Goal: Task Accomplishment & Management: Manage account settings

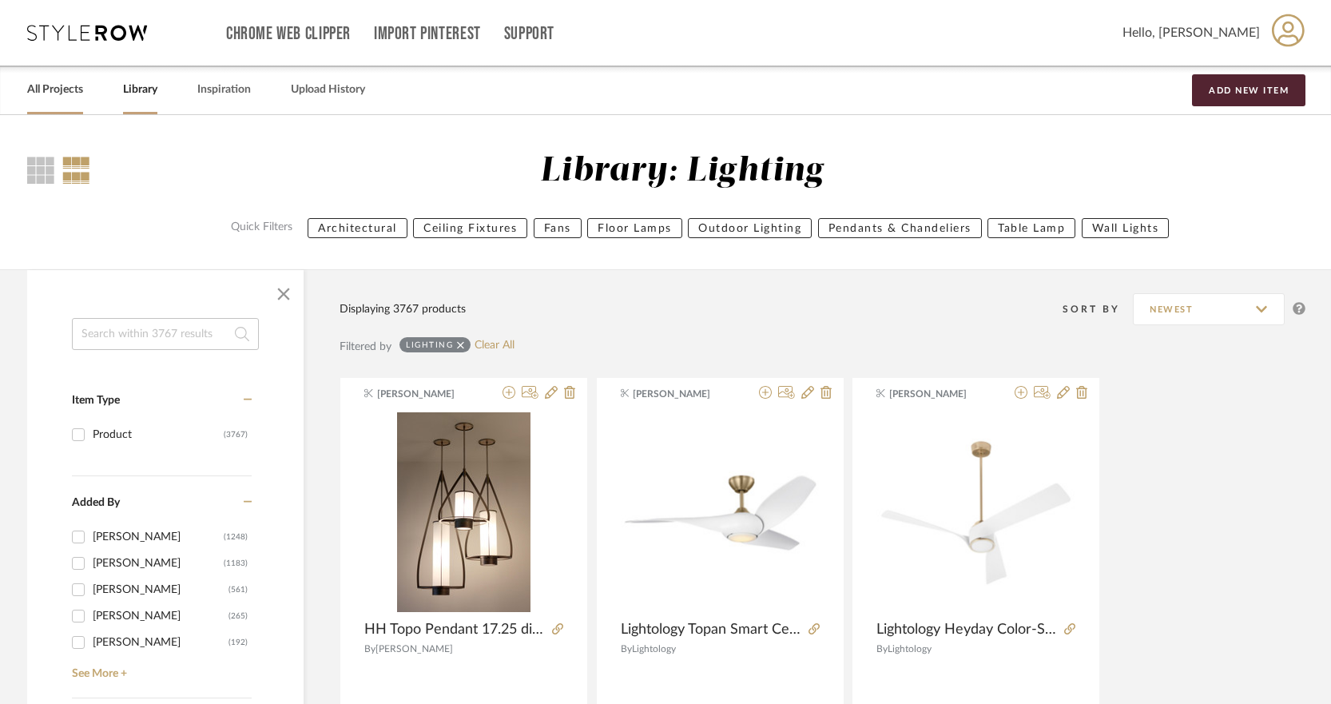
click at [72, 87] on link "All Projects" at bounding box center [55, 90] width 56 height 22
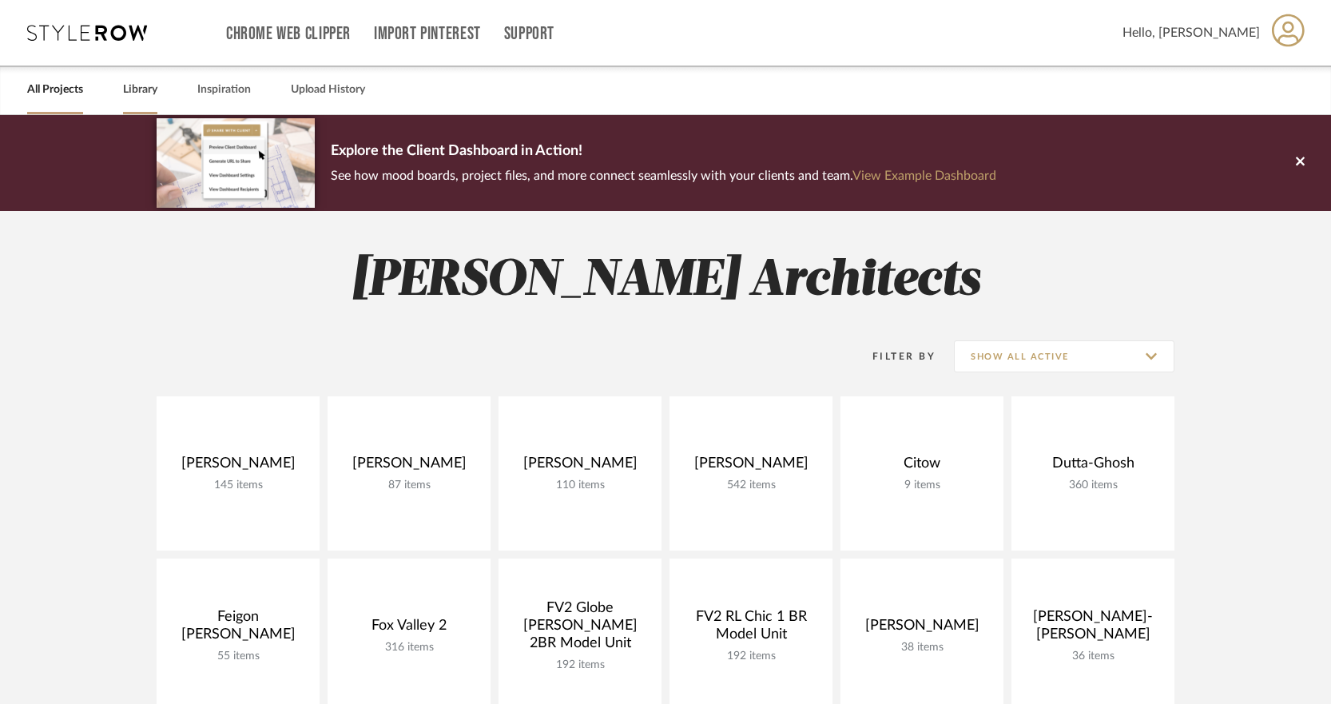
click at [148, 95] on link "Library" at bounding box center [140, 90] width 34 height 22
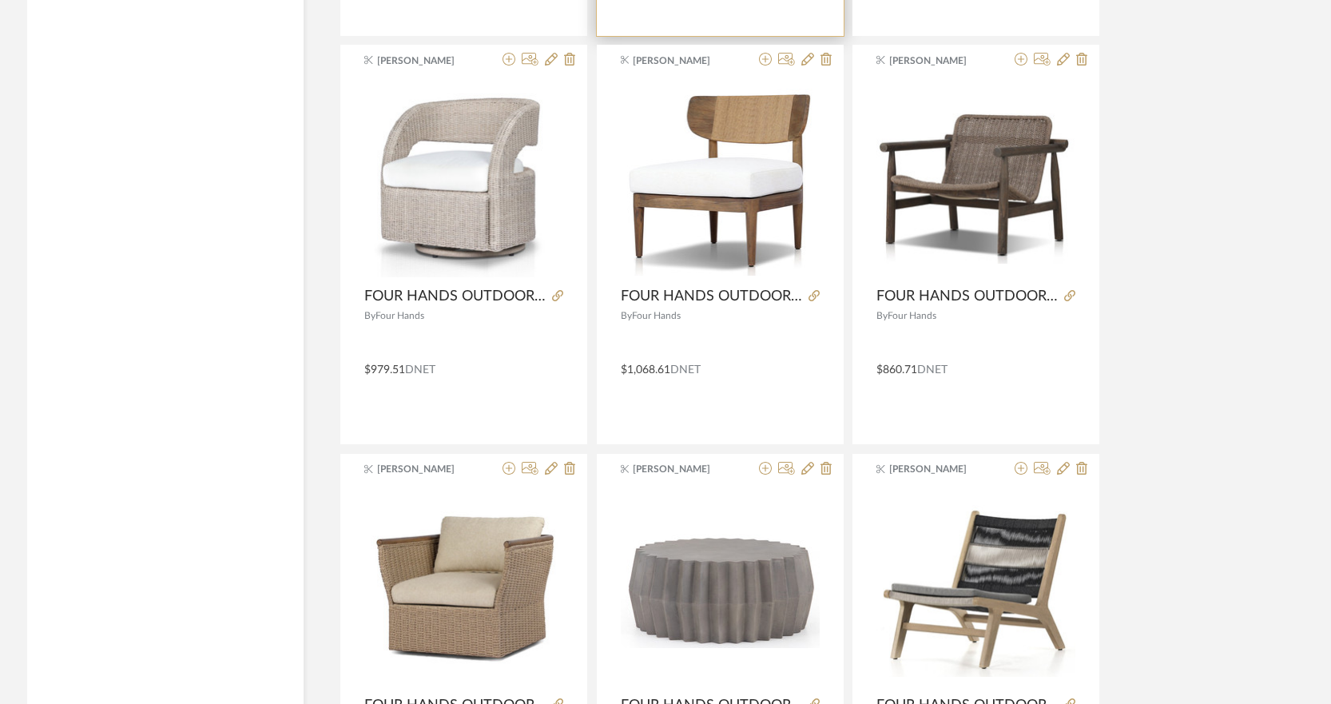
scroll to position [3848, 0]
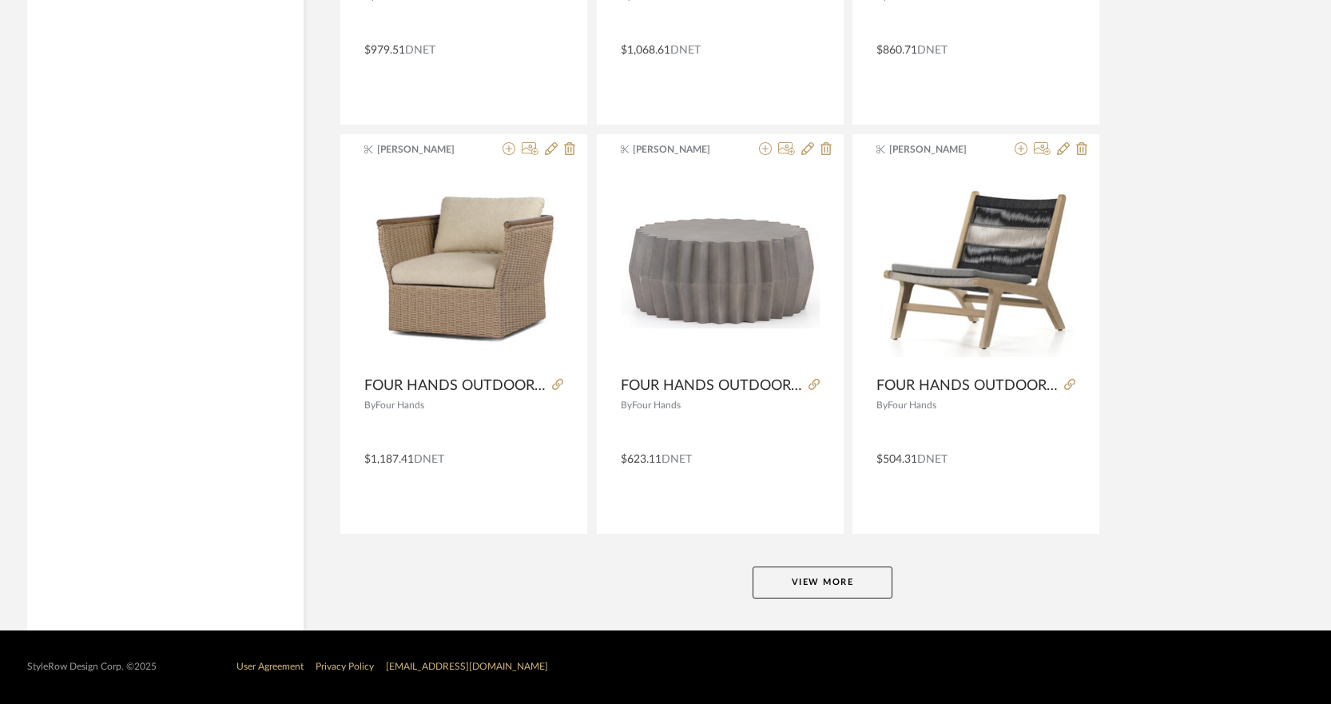
click at [832, 568] on button "View More" at bounding box center [822, 582] width 140 height 32
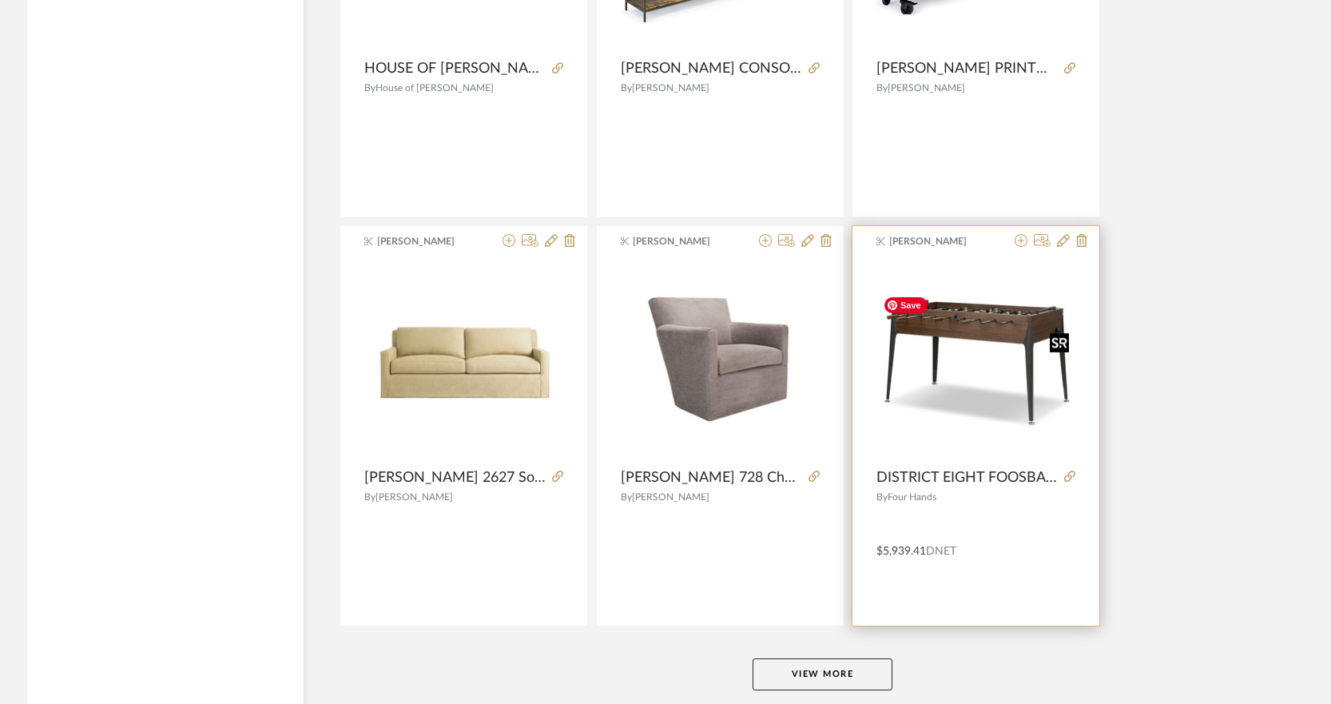
scroll to position [7934, 0]
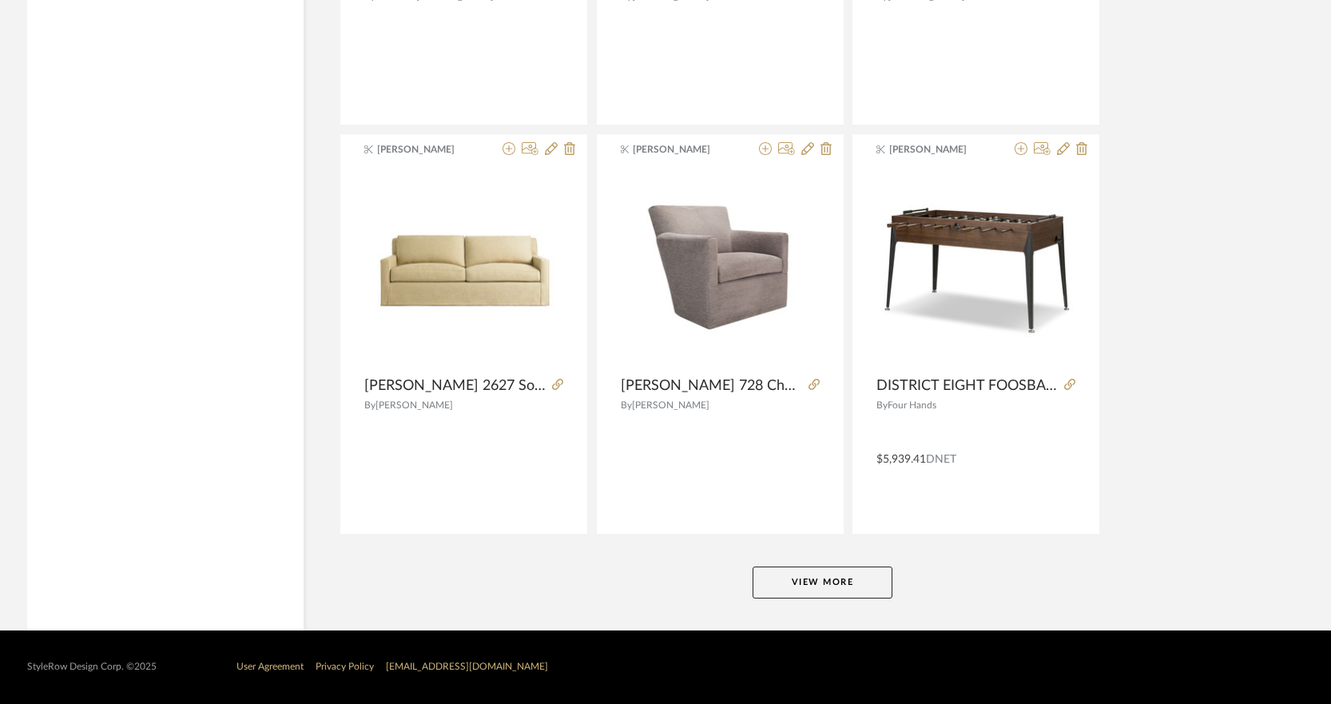
click at [864, 573] on button "View More" at bounding box center [822, 582] width 140 height 32
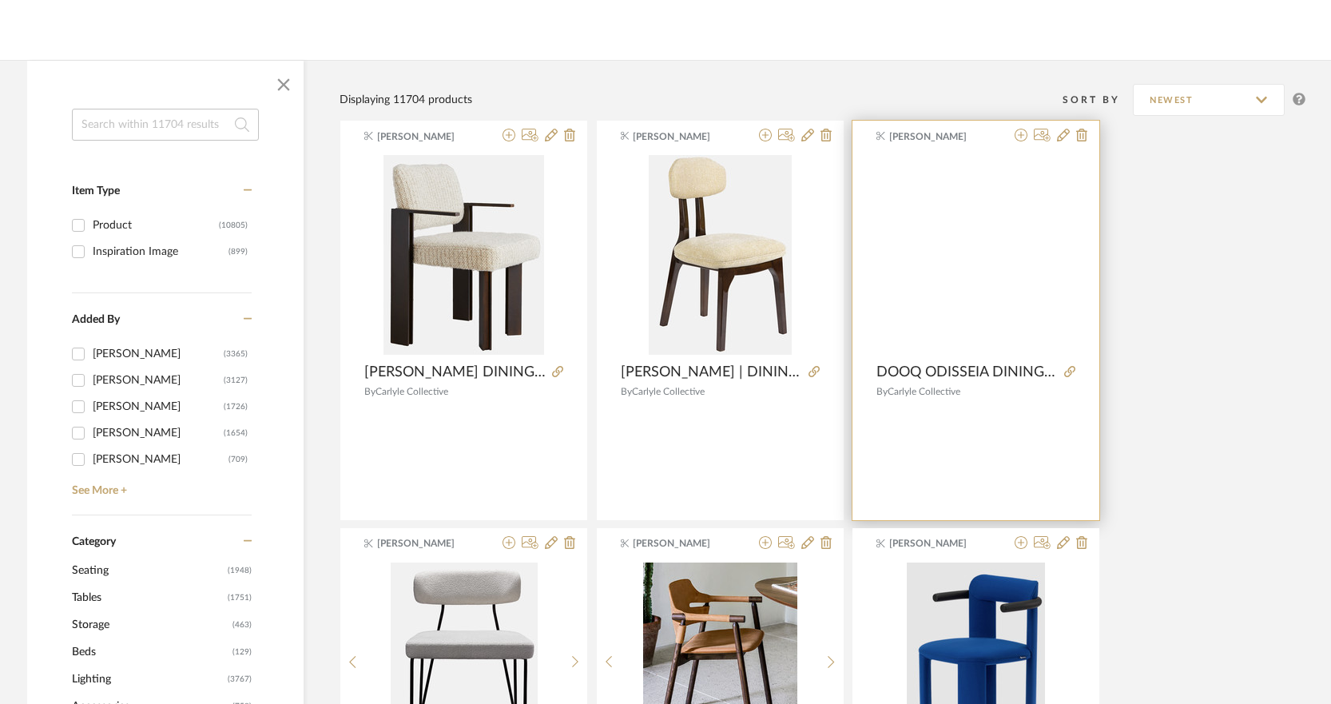
scroll to position [0, 0]
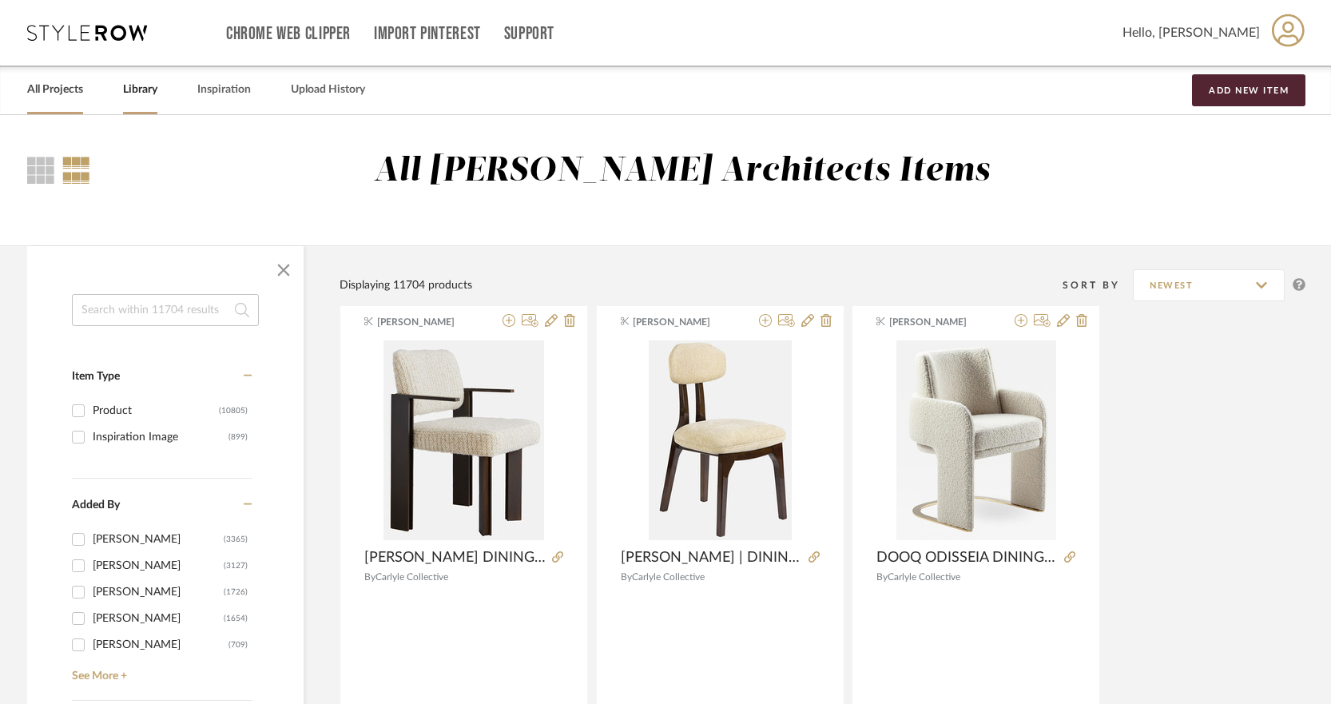
click at [66, 88] on link "All Projects" at bounding box center [55, 90] width 56 height 22
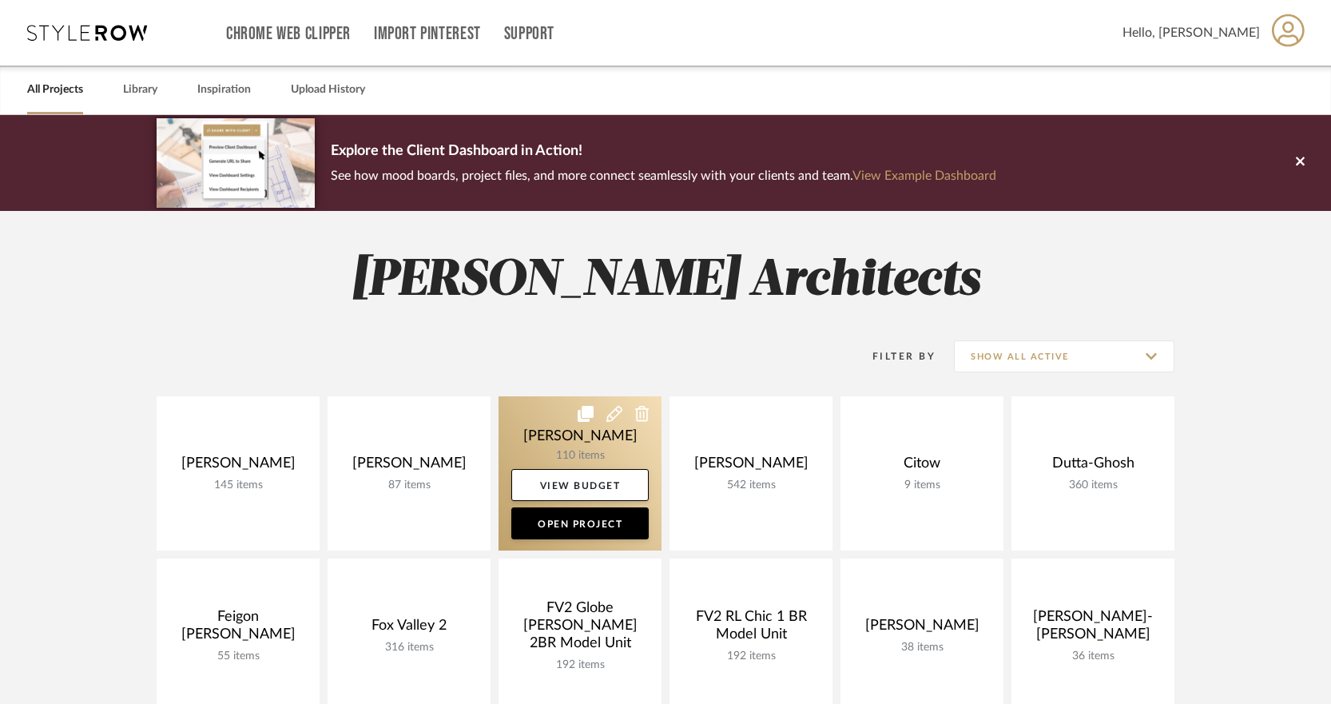
click at [580, 450] on link at bounding box center [579, 473] width 163 height 154
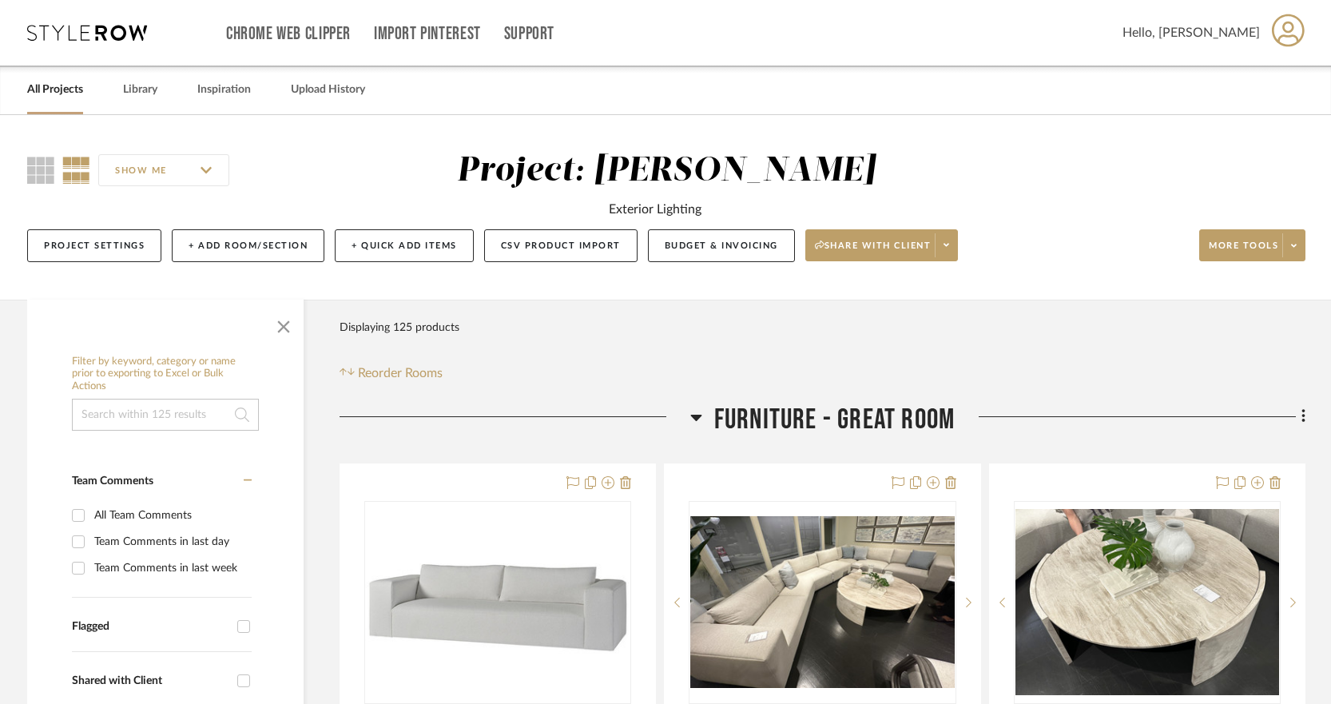
drag, startPoint x: 715, startPoint y: 395, endPoint x: 709, endPoint y: 379, distance: 17.7
click at [1302, 413] on icon at bounding box center [1303, 416] width 5 height 18
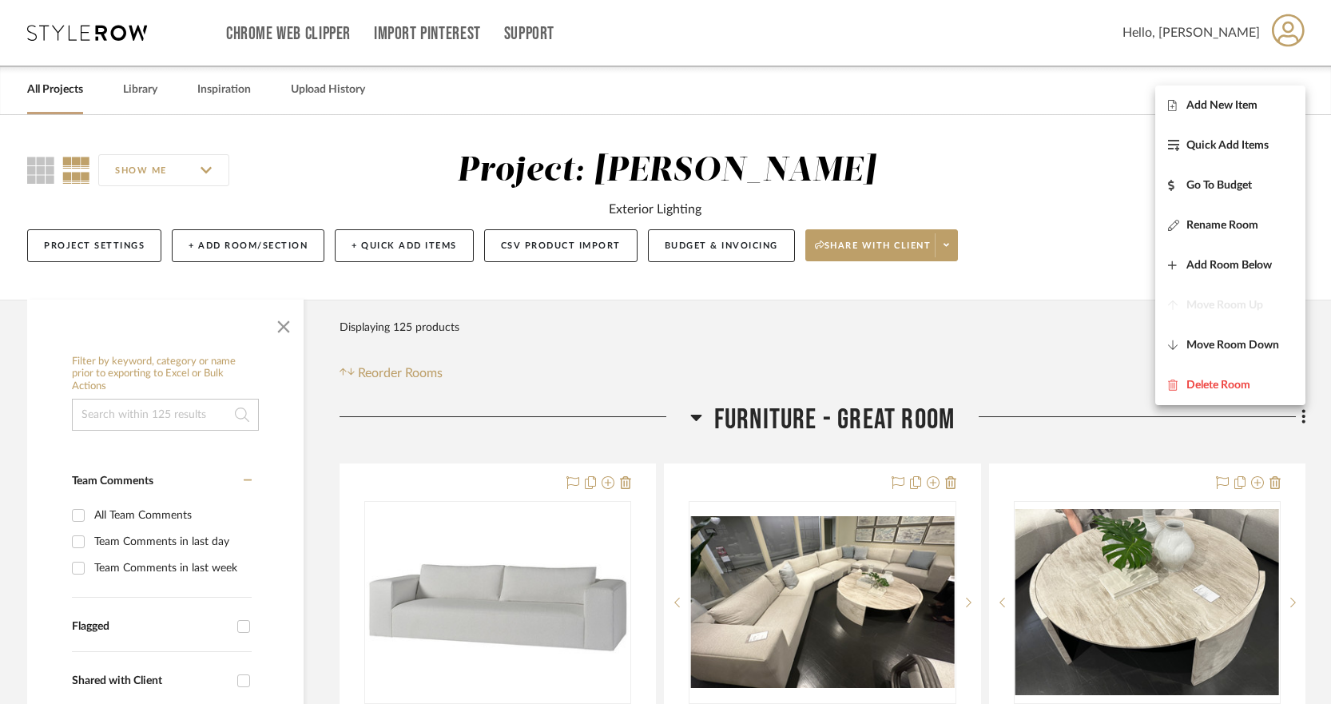
click at [1030, 337] on div at bounding box center [665, 352] width 1331 height 704
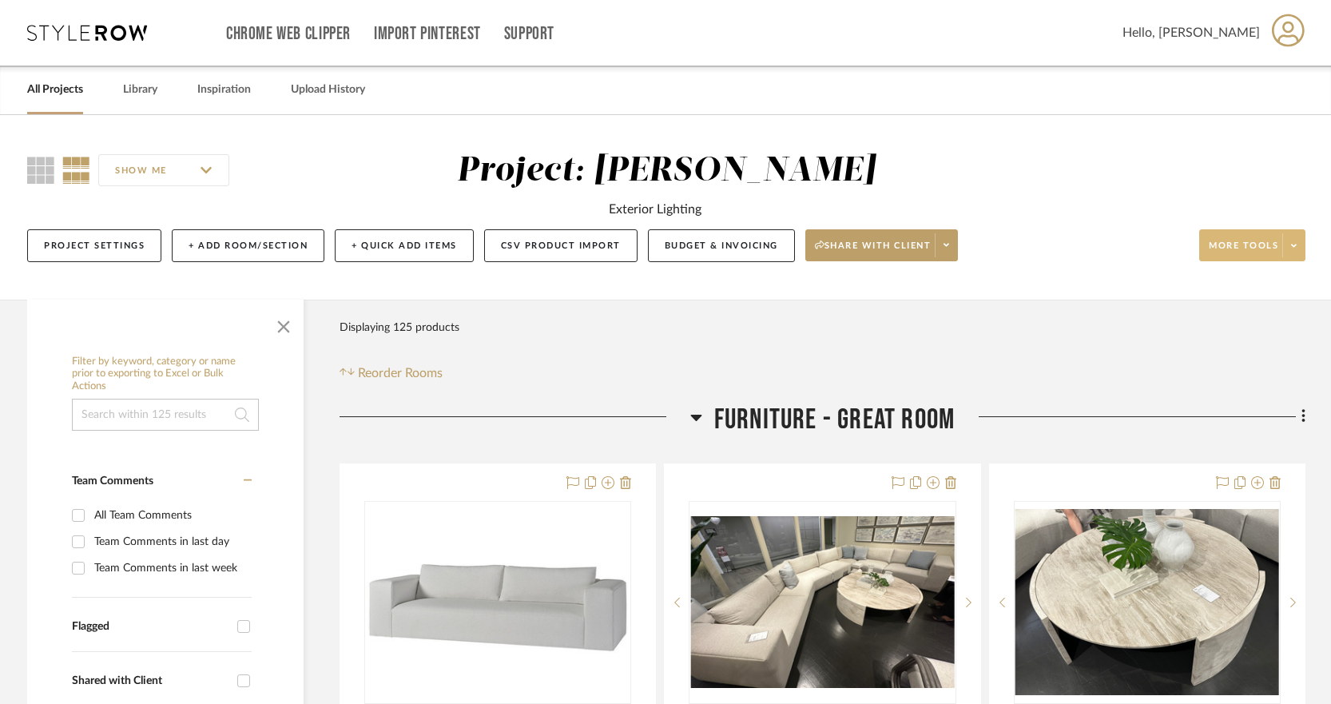
click at [1296, 241] on span at bounding box center [1293, 245] width 22 height 24
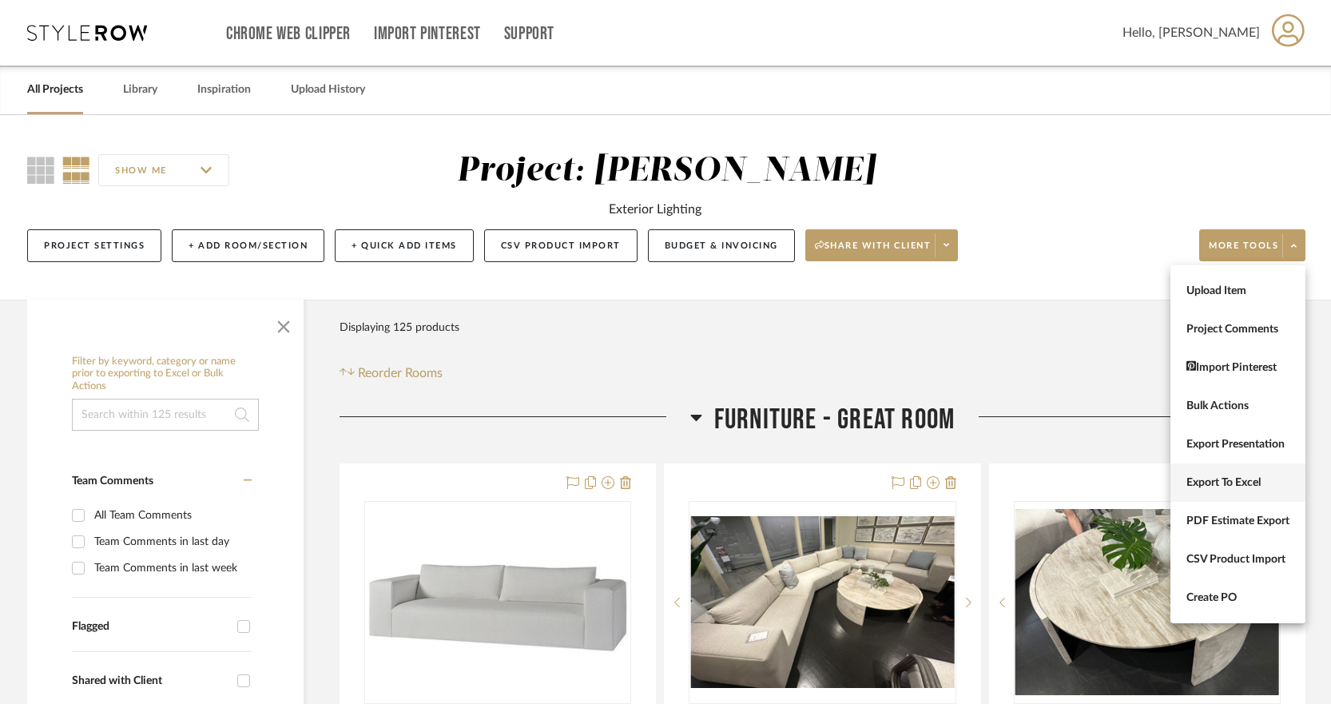
click at [1245, 472] on button "Export To Excel" at bounding box center [1237, 482] width 135 height 38
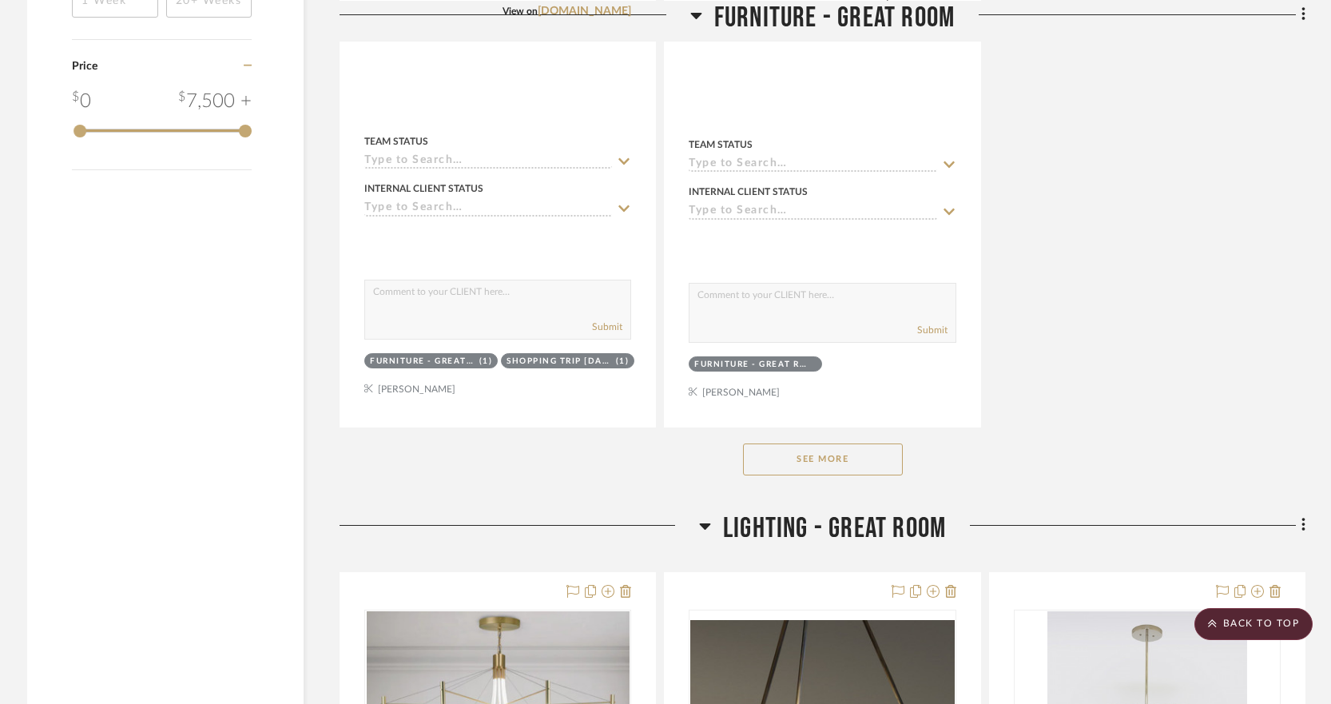
scroll to position [2317, 0]
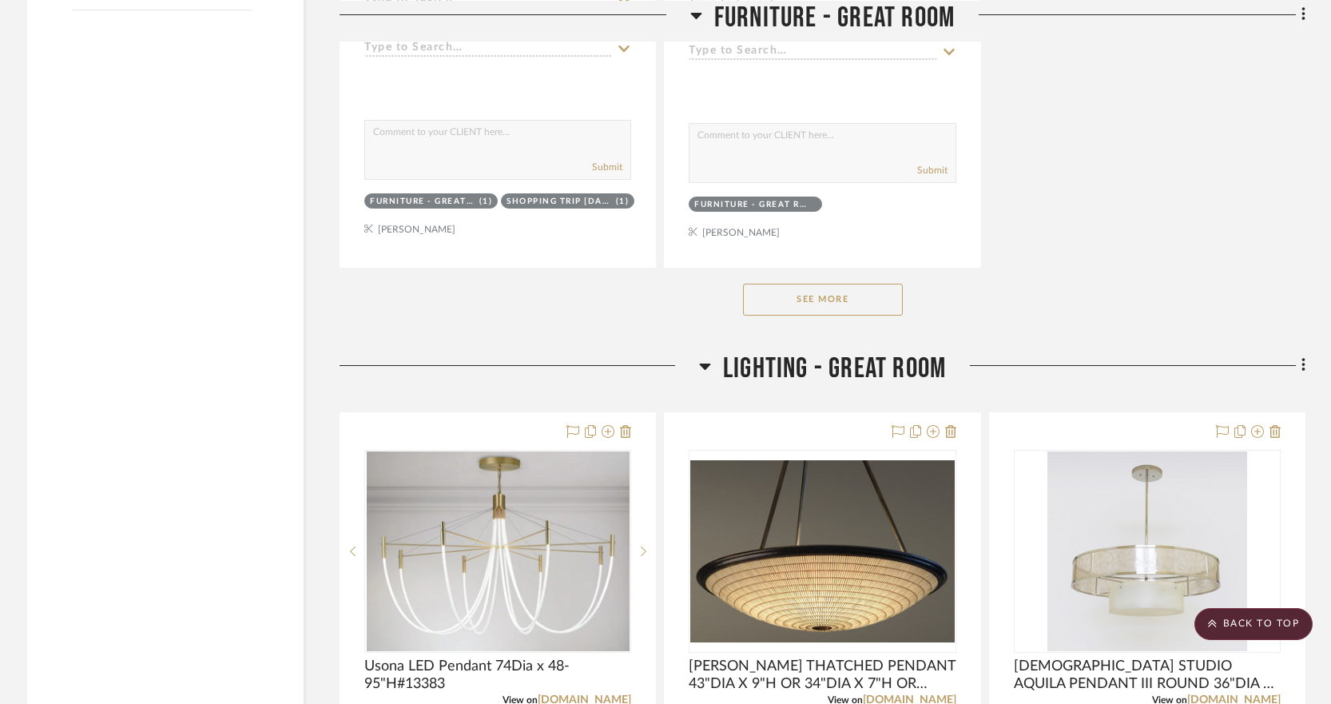
click at [778, 304] on button "See More" at bounding box center [823, 300] width 160 height 32
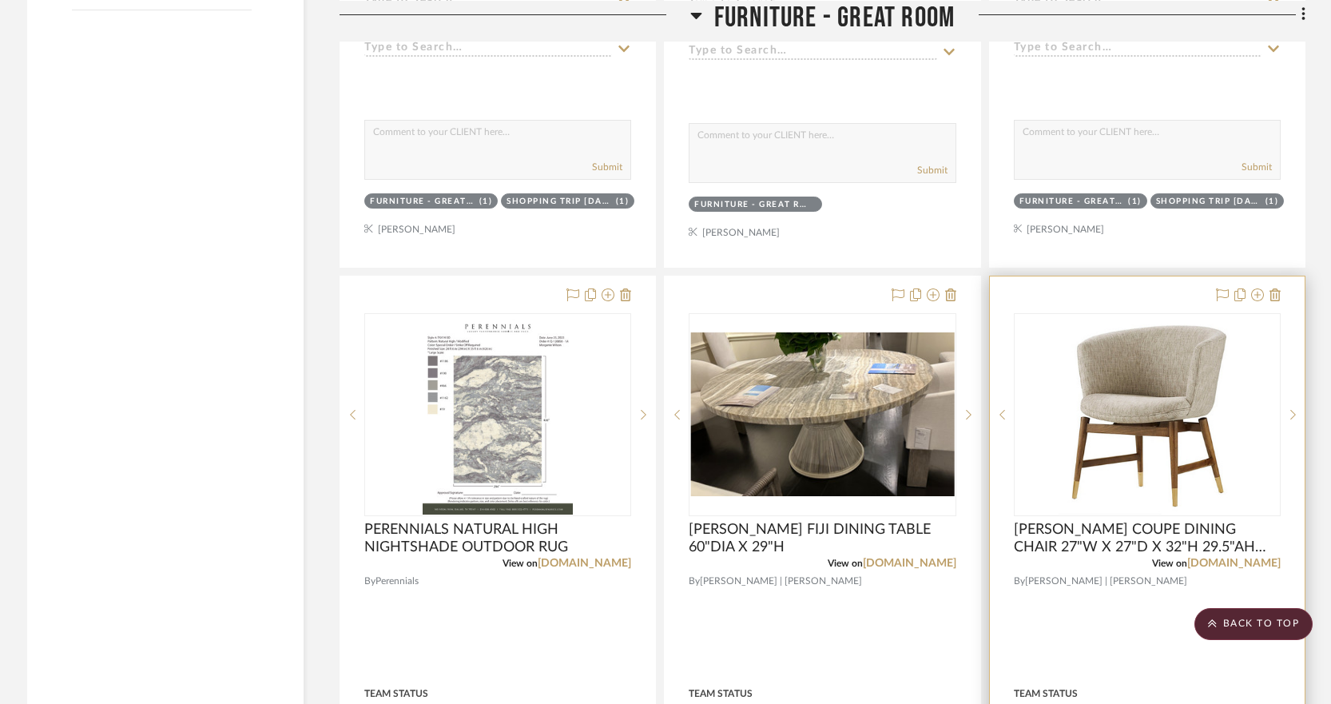
scroll to position [2636, 0]
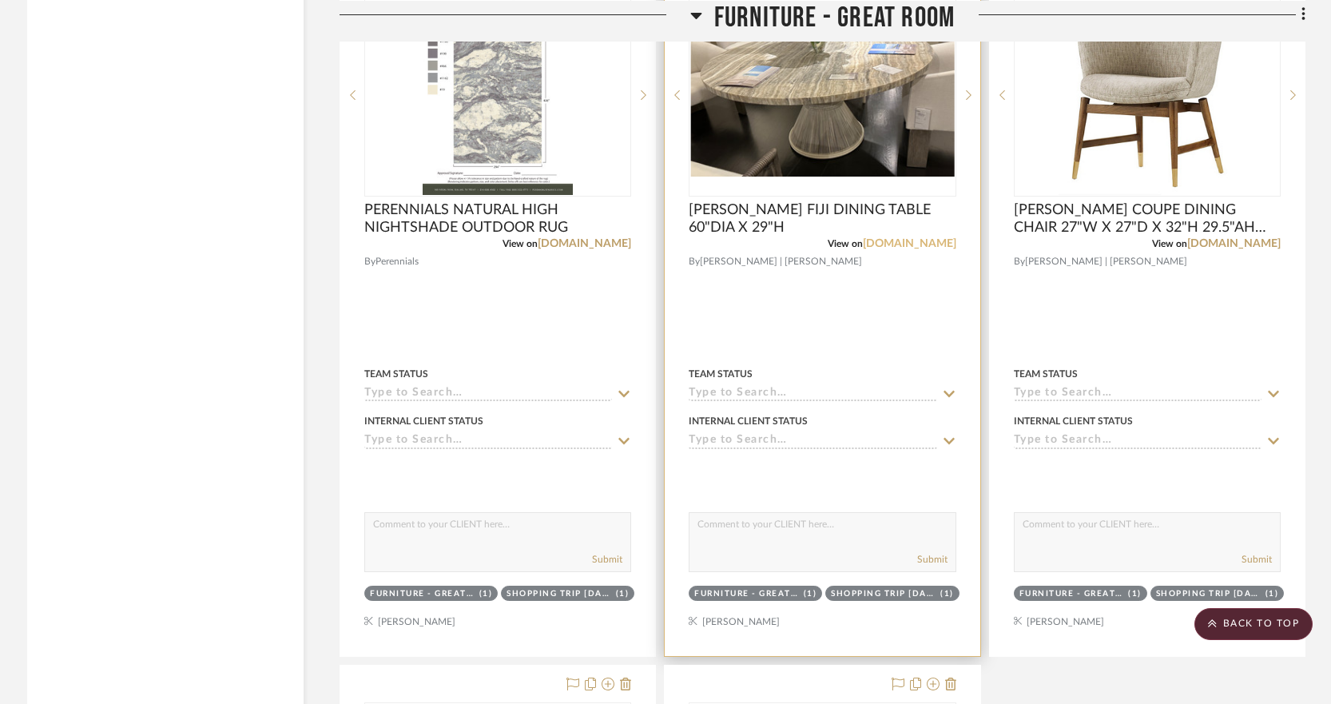
click at [878, 244] on link "[DOMAIN_NAME]" at bounding box center [909, 243] width 93 height 11
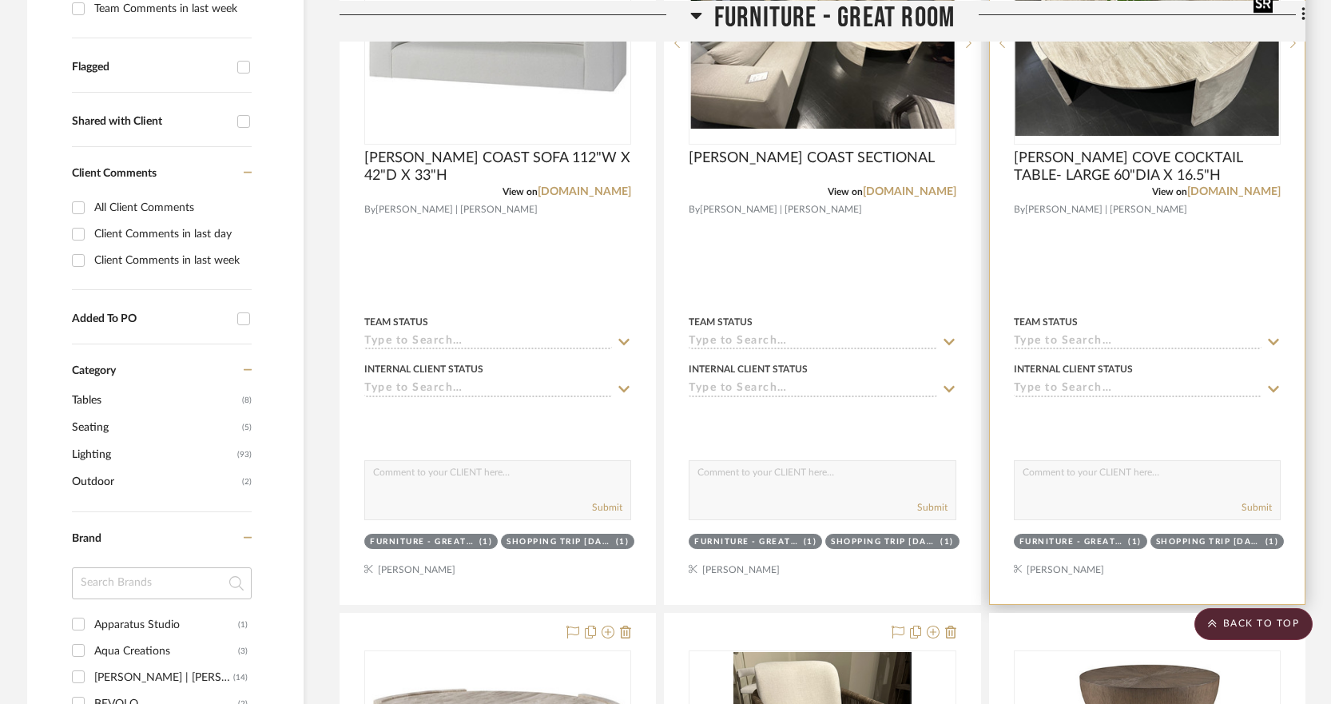
scroll to position [399, 0]
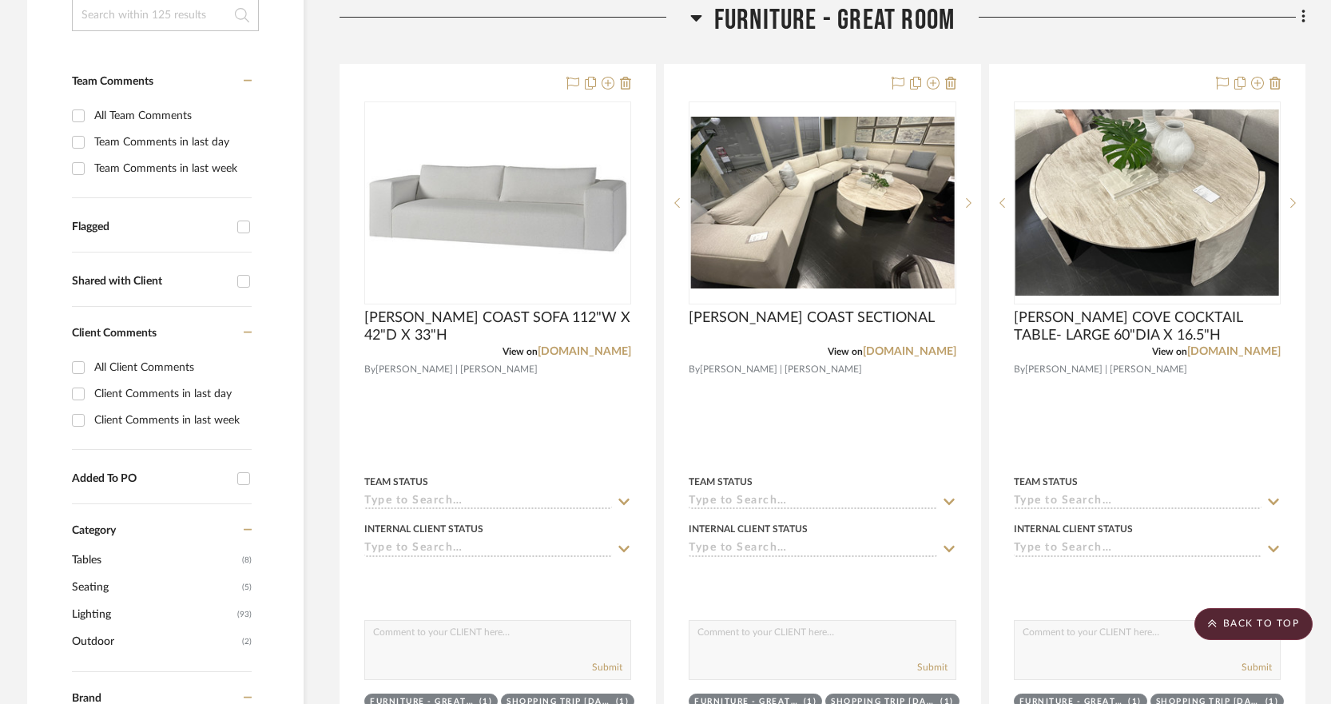
click at [694, 18] on icon at bounding box center [695, 18] width 11 height 6
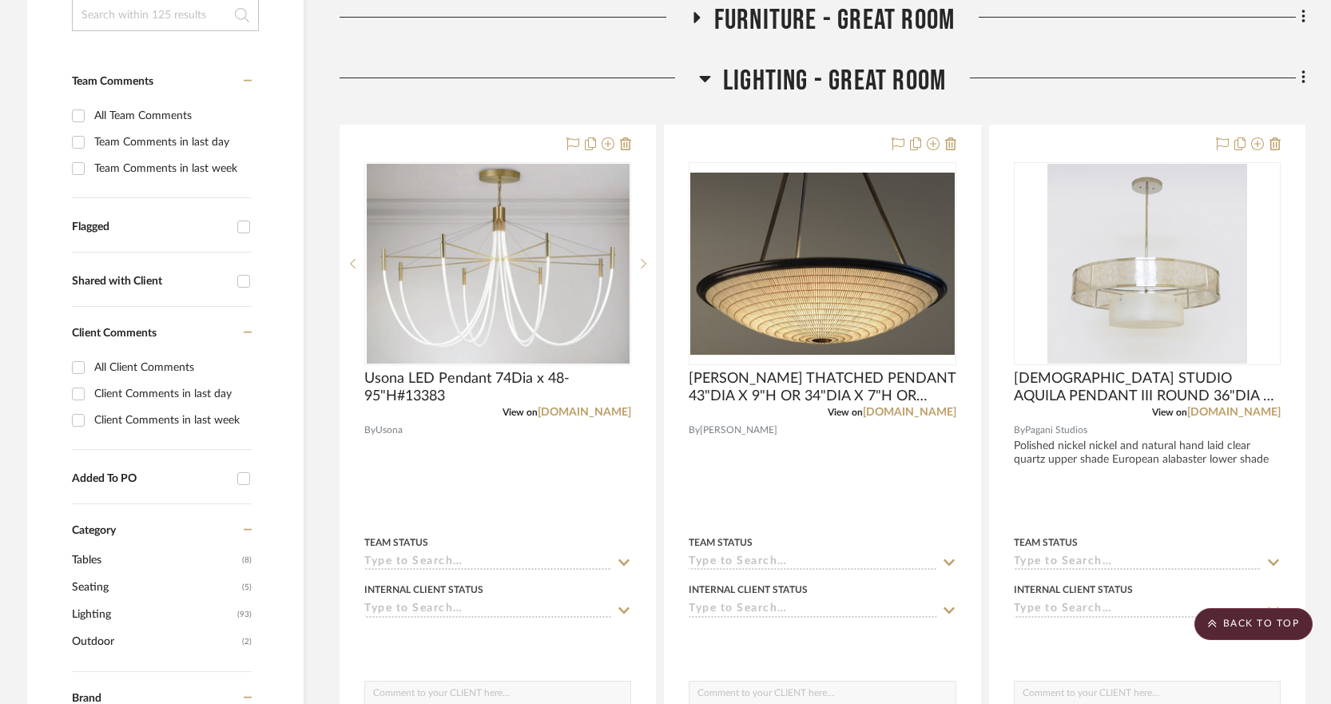
click at [693, 17] on icon at bounding box center [696, 17] width 6 height 11
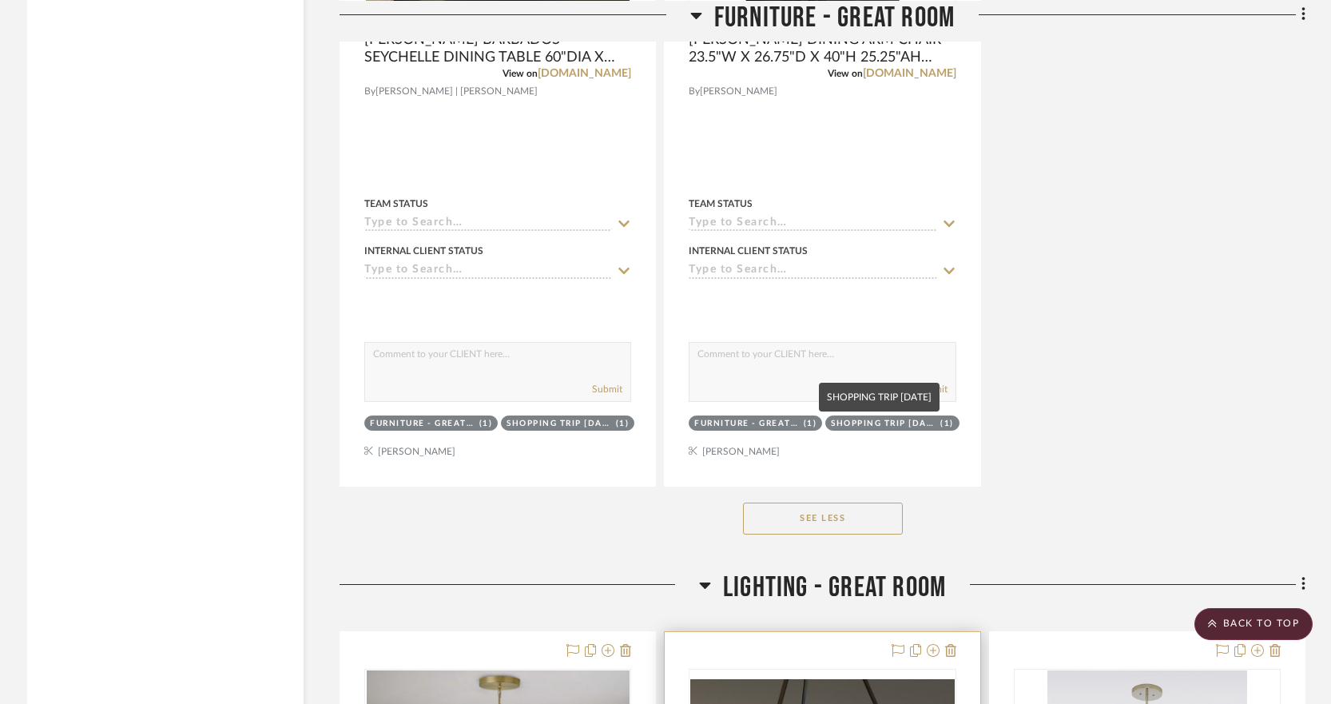
scroll to position [3834, 0]
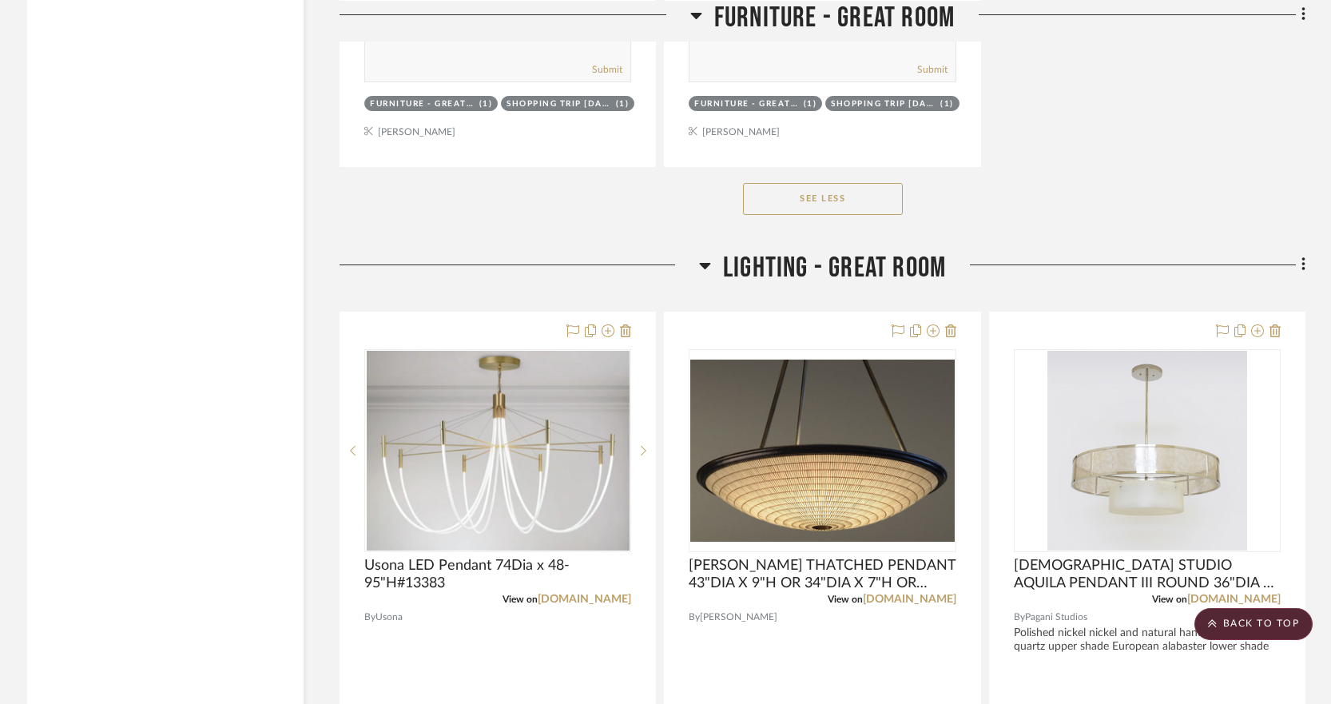
click at [699, 262] on icon at bounding box center [705, 265] width 12 height 19
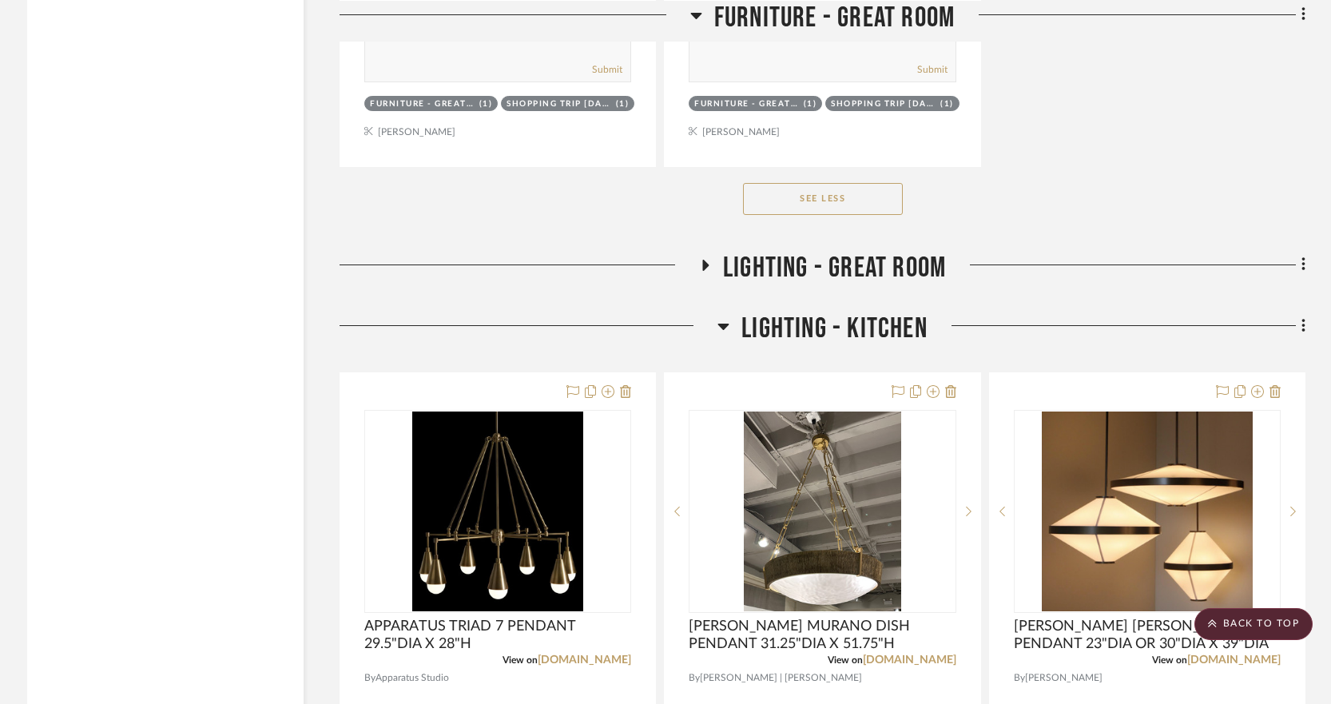
click at [724, 325] on icon at bounding box center [723, 327] width 11 height 6
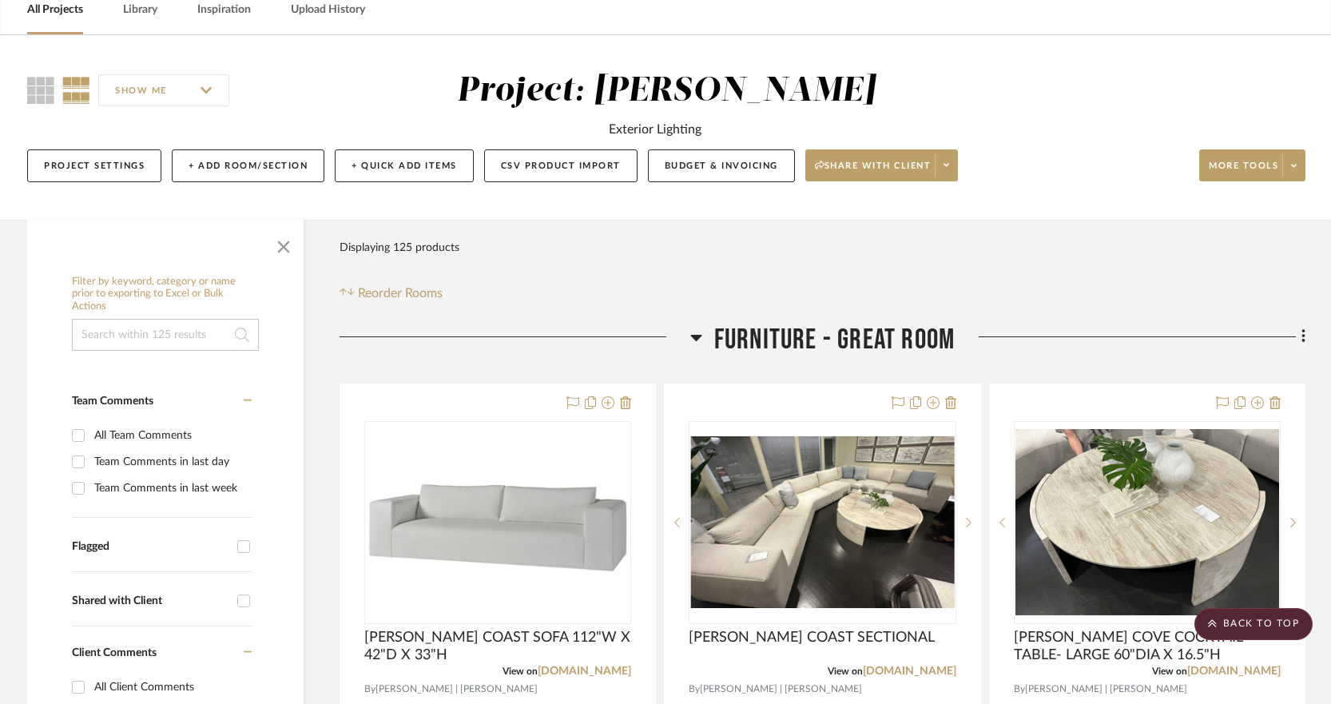
scroll to position [0, 0]
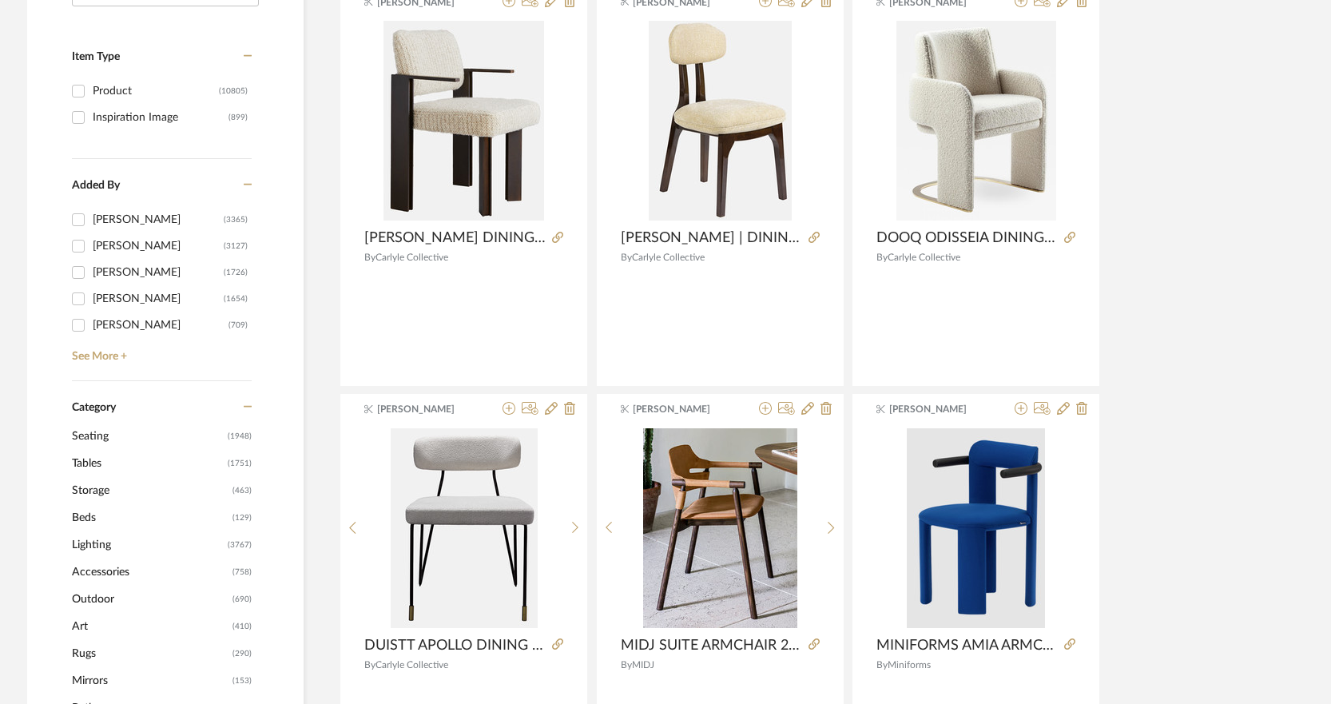
scroll to position [399, 0]
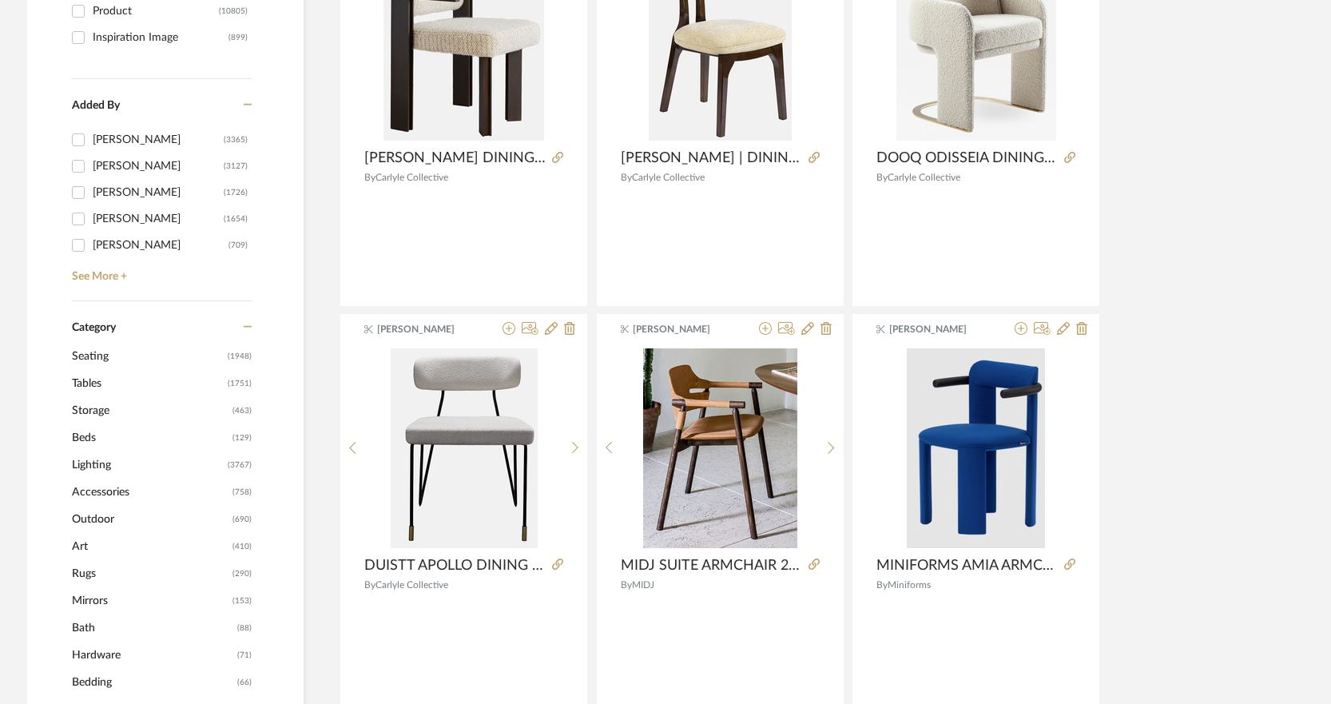
click at [103, 379] on span "Tables" at bounding box center [148, 383] width 152 height 27
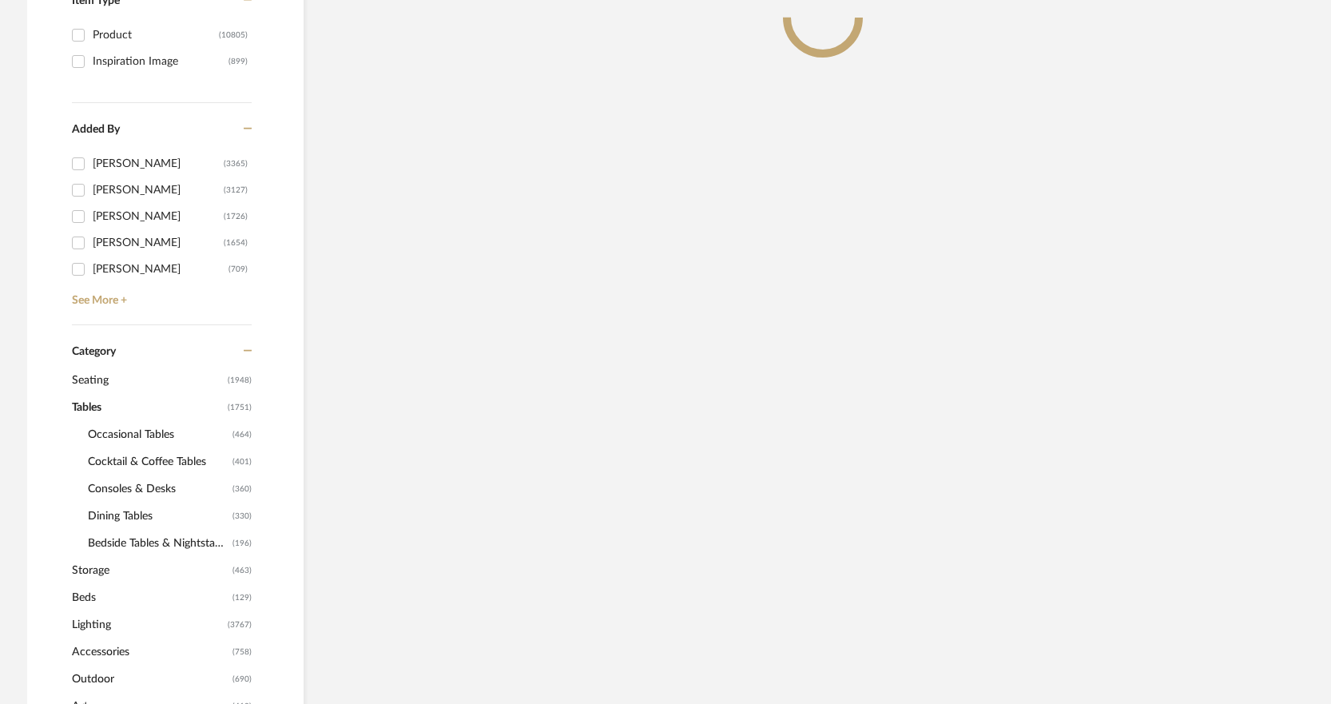
scroll to position [423, 0]
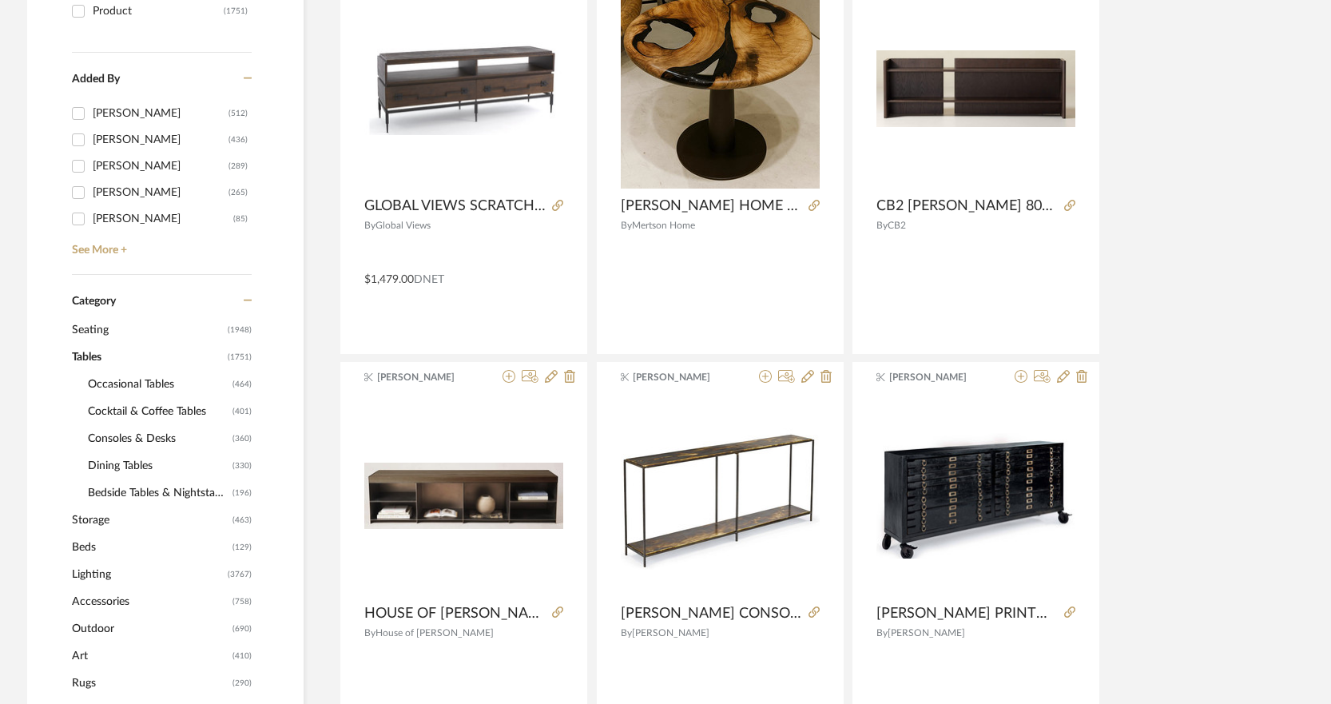
scroll to position [184, 0]
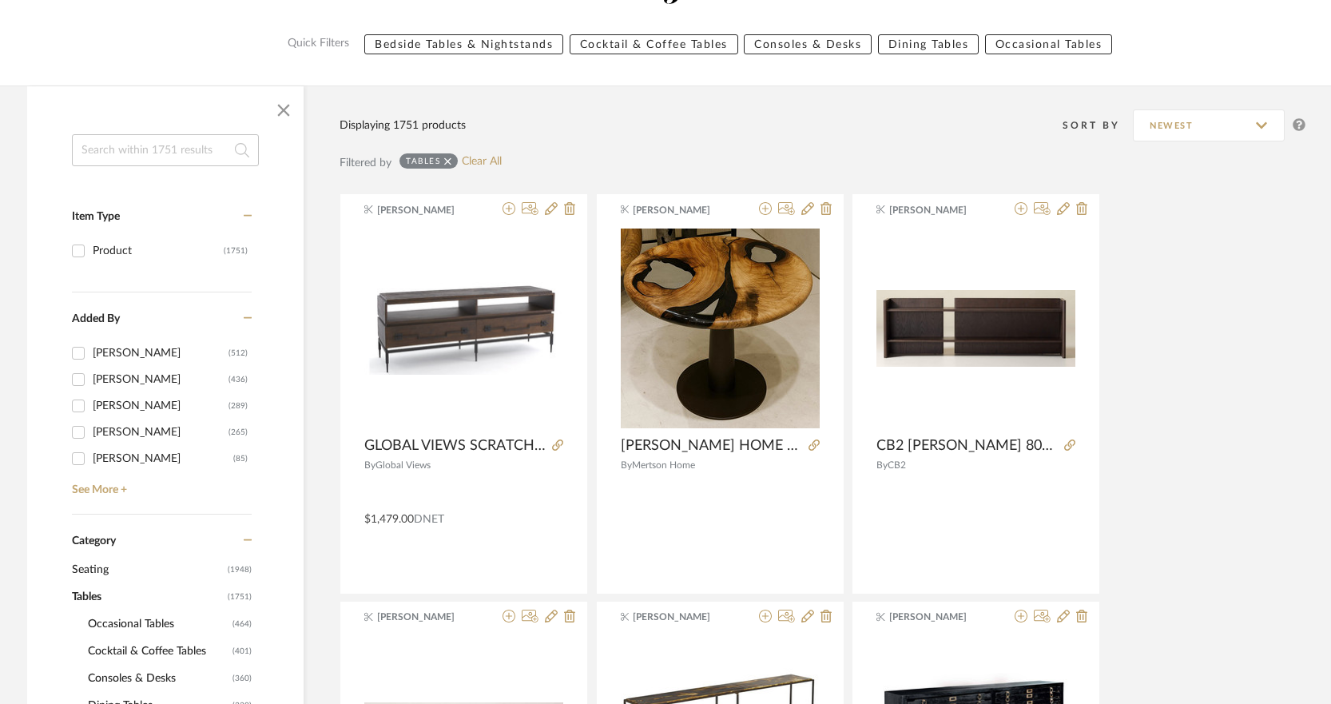
click at [158, 160] on input at bounding box center [165, 150] width 187 height 32
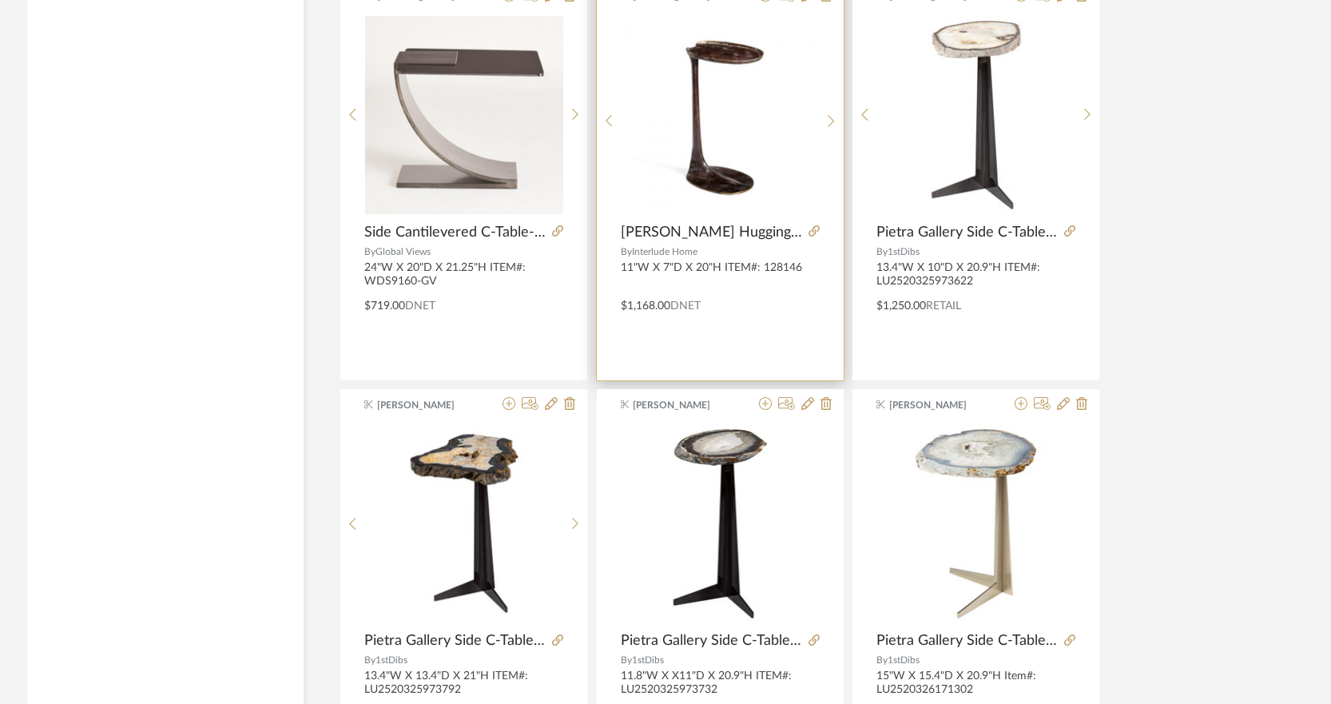
scroll to position [1813, 0]
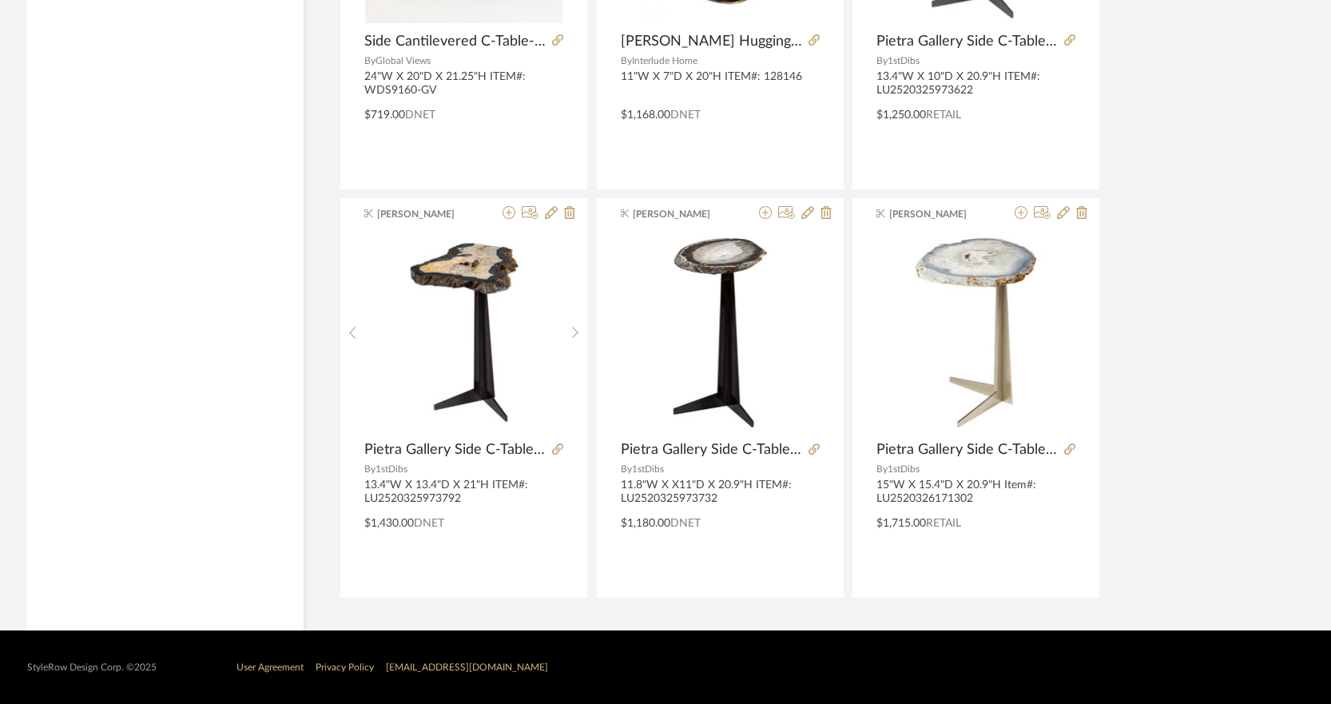
type input "C-TABLE"
